Goal: Task Accomplishment & Management: Manage account settings

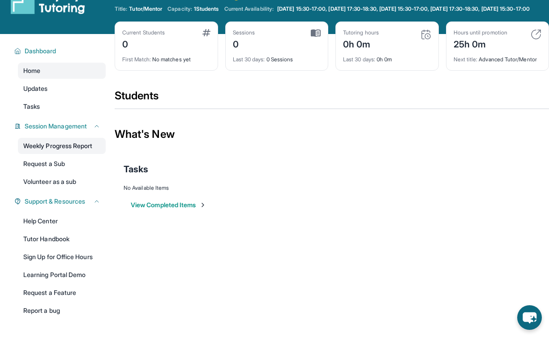
scroll to position [24, 0]
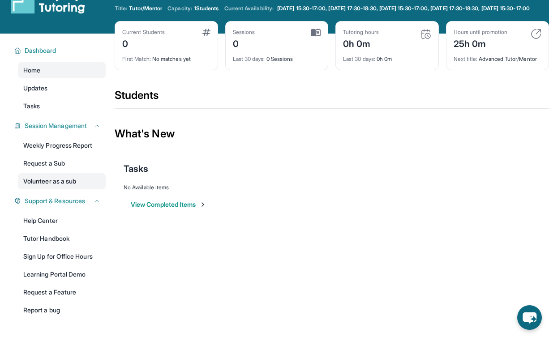
click at [55, 189] on link "Volunteer as a sub" at bounding box center [62, 181] width 88 height 16
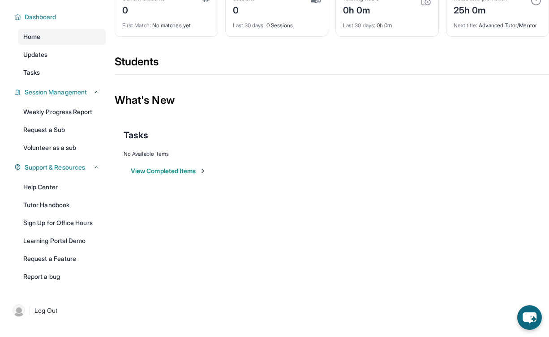
click at [302, 88] on div "What's New" at bounding box center [332, 100] width 434 height 39
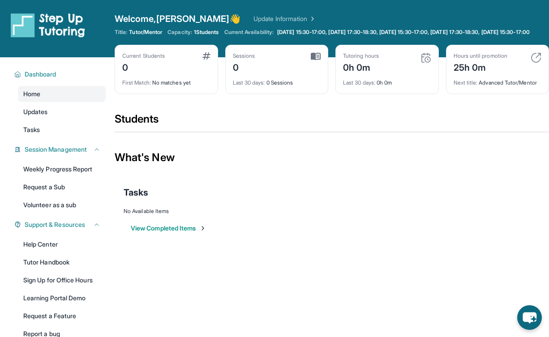
click at [243, 27] on div "Welcome, [PERSON_NAME] 👋 Update Information Title: Tutor/Mentor Capacity: 1 Stu…" at bounding box center [332, 29] width 434 height 32
click at [145, 33] on span "Tutor/Mentor" at bounding box center [145, 32] width 33 height 7
click at [213, 31] on span "1 Students" at bounding box center [206, 32] width 25 height 7
click at [212, 28] on div "Welcome, [PERSON_NAME] 👋 Update Information Title: Tutor/Mentor Capacity: 1 Stu…" at bounding box center [332, 29] width 434 height 32
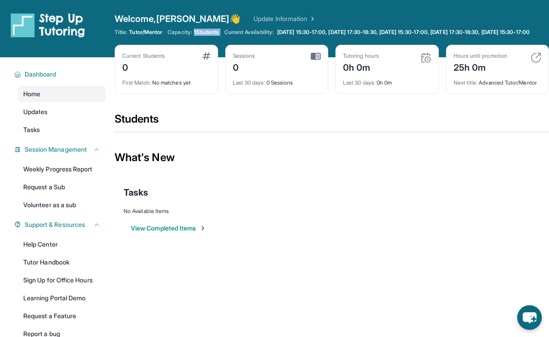
click at [212, 28] on div "Welcome, [PERSON_NAME] 👋 Update Information Title: Tutor/Mentor Capacity: 1 Stu…" at bounding box center [332, 29] width 434 height 32
click at [216, 36] on div "Title: Tutor/Mentor Capacity: 1 Students Current Availability: [DATE] 15:30-17:…" at bounding box center [332, 32] width 434 height 7
